Goal: Information Seeking & Learning: Find contact information

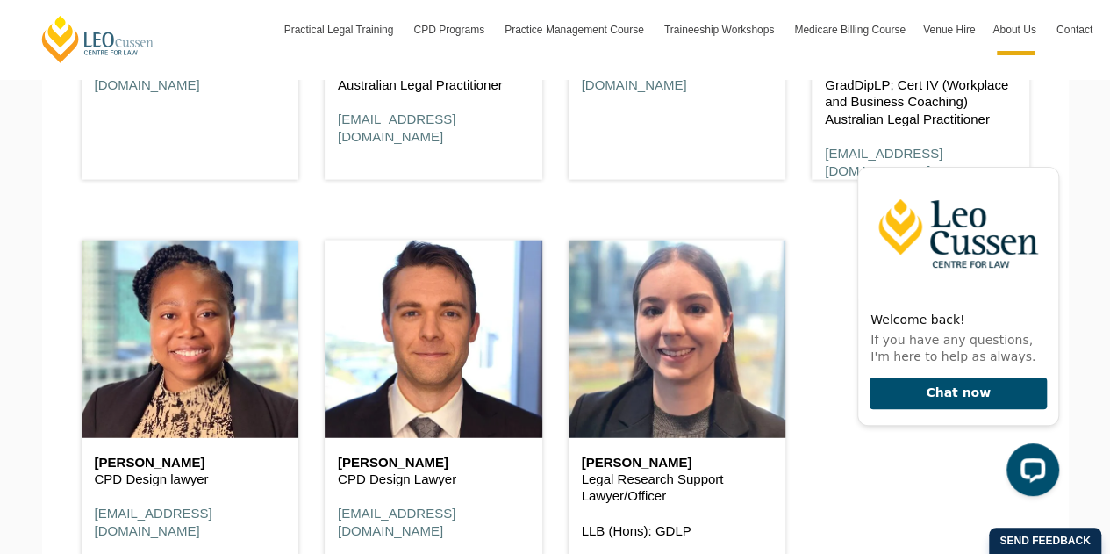
scroll to position [8706, 0]
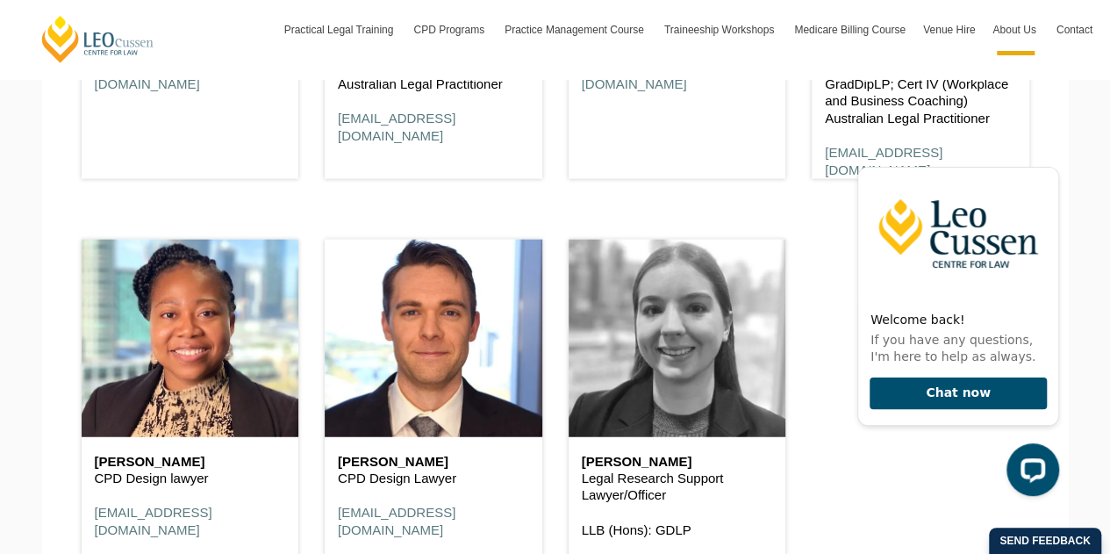
click at [675, 368] on header at bounding box center [678, 338] width 218 height 197
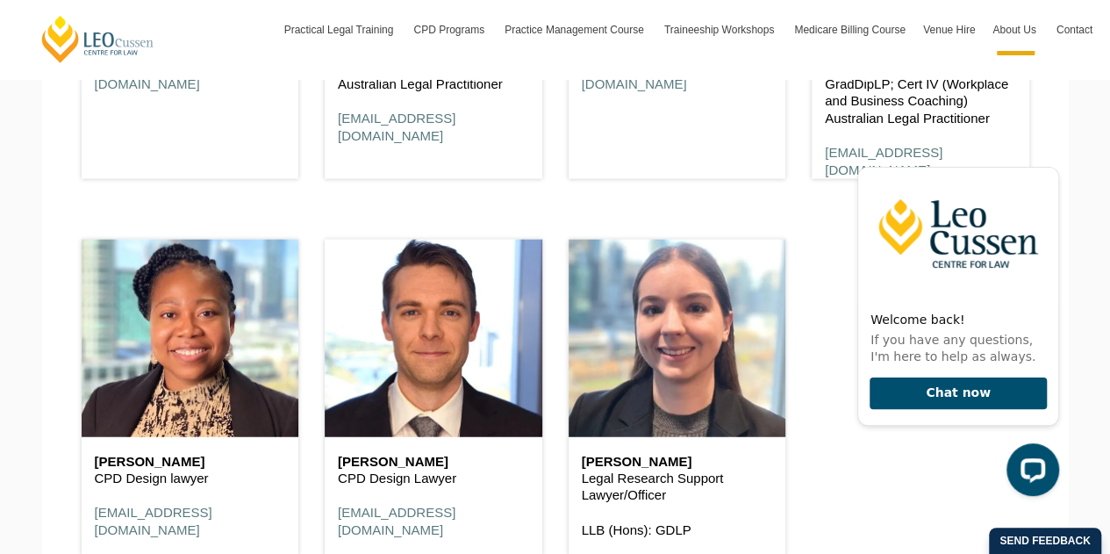
click at [627, 469] on p "Legal Research Support Lawyer/Officer" at bounding box center [677, 486] width 191 height 34
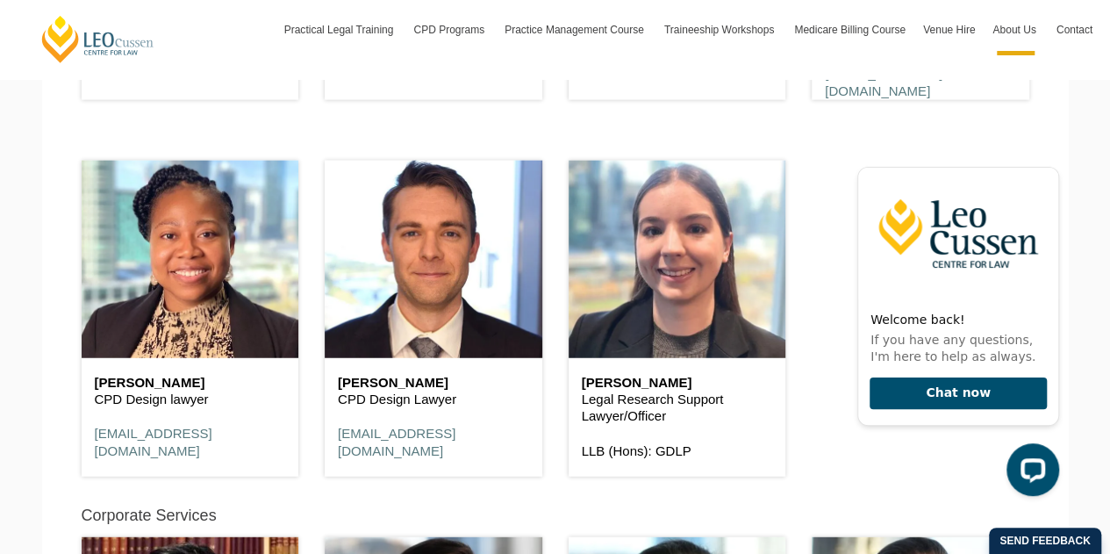
scroll to position [8786, 0]
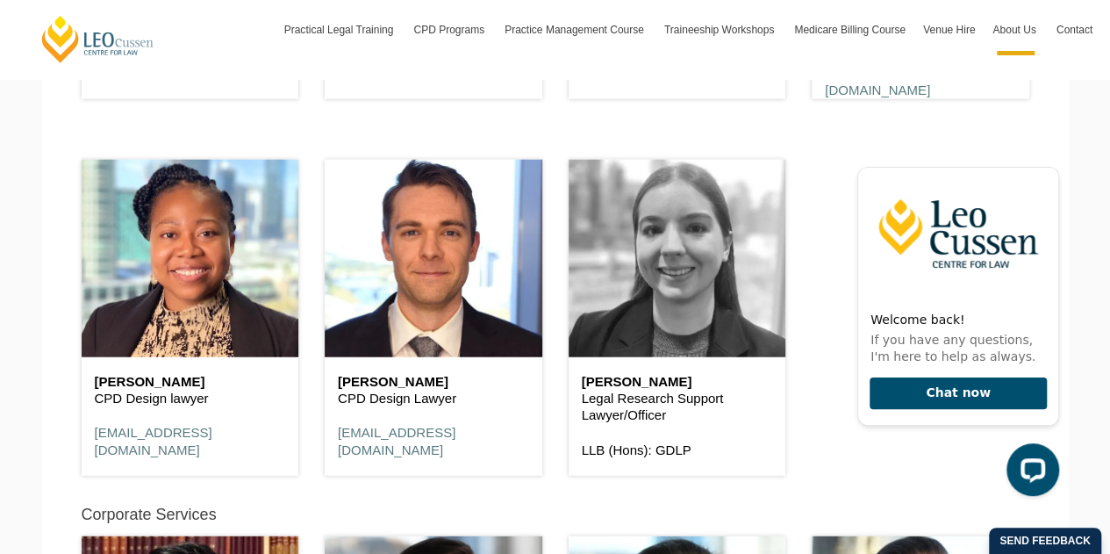
click at [675, 305] on header at bounding box center [678, 258] width 218 height 197
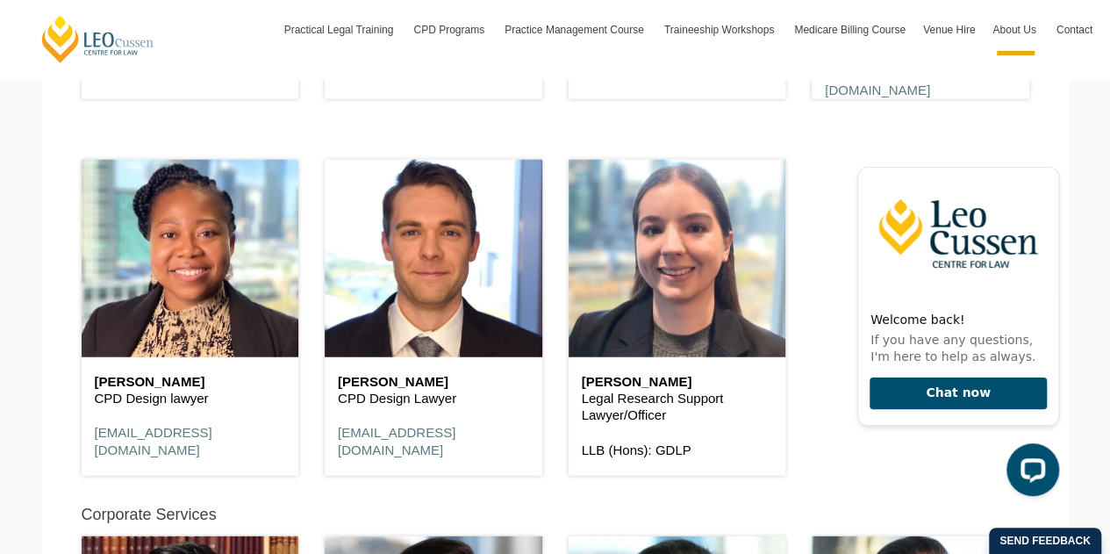
click at [676, 390] on p "Legal Research Support Lawyer/Officer" at bounding box center [677, 407] width 191 height 34
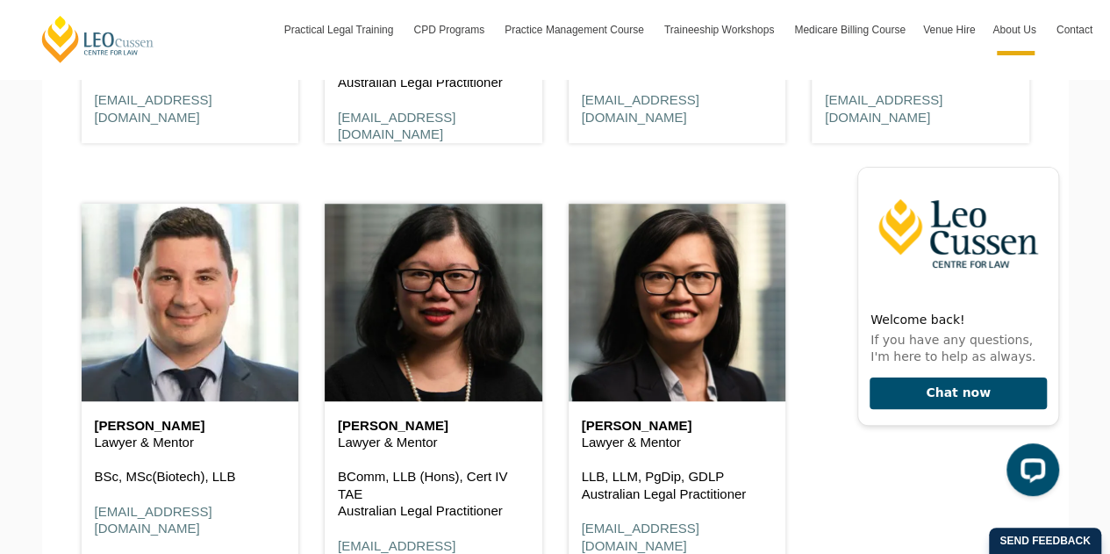
scroll to position [3895, 0]
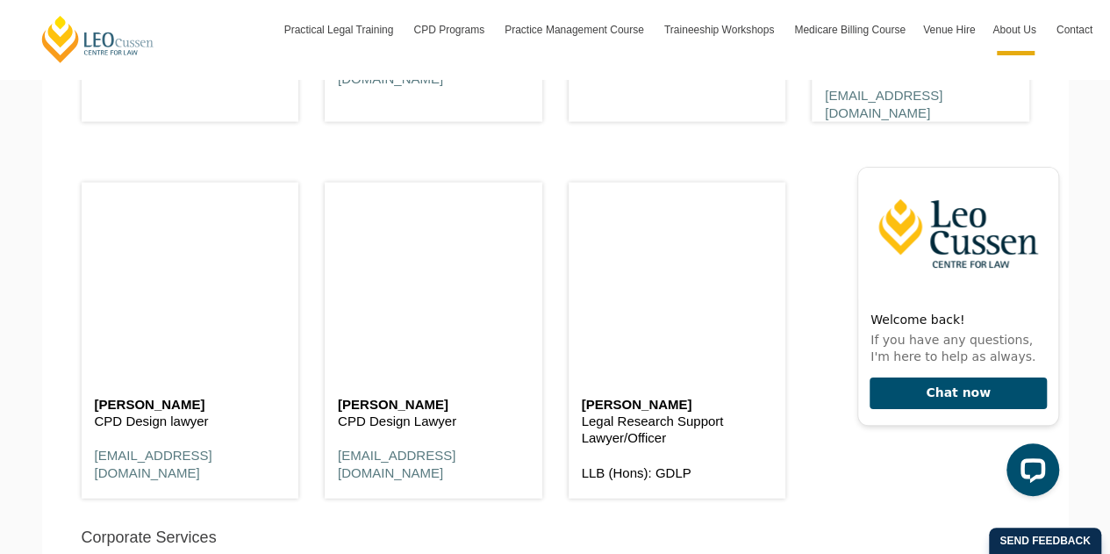
scroll to position [8763, 0]
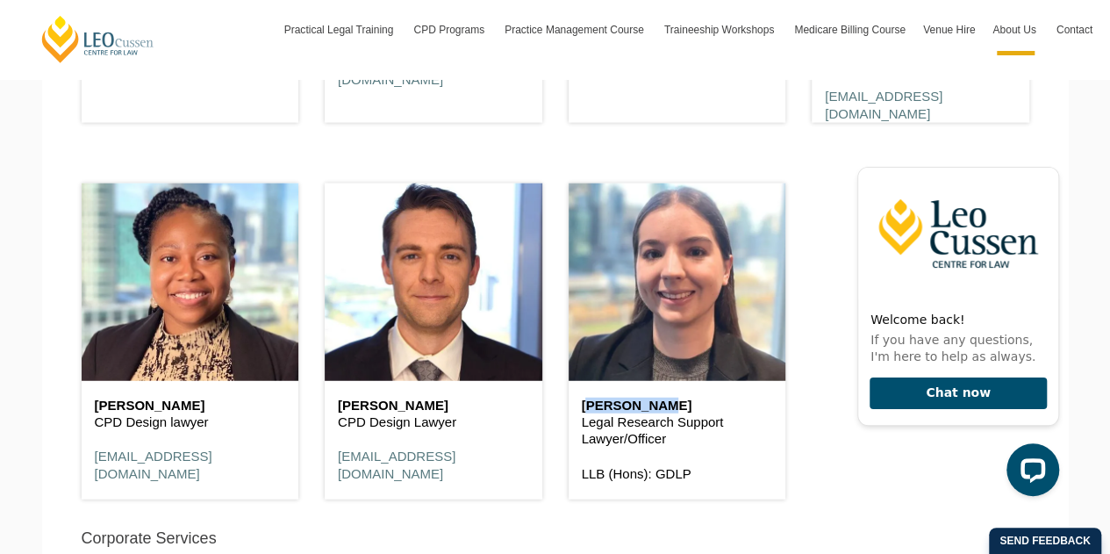
drag, startPoint x: 646, startPoint y: 392, endPoint x: 561, endPoint y: 375, distance: 86.9
click at [561, 375] on div "Talia Braue Legal Research Support Lawyer/Officer LLB (Hons): GDLP" at bounding box center [677, 333] width 244 height 376
drag, startPoint x: 649, startPoint y: 387, endPoint x: 562, endPoint y: 376, distance: 88.4
click at [562, 376] on div "Talia Braue Legal Research Support Lawyer/Officer LLB (Hons): GDLP" at bounding box center [677, 333] width 244 height 376
copy h6 "Talia Braue"
